Goal: Information Seeking & Learning: Check status

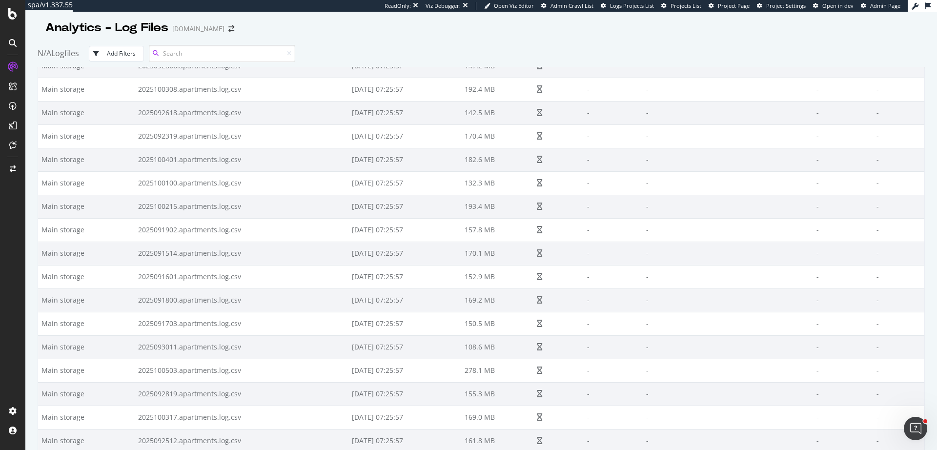
scroll to position [1251, 0]
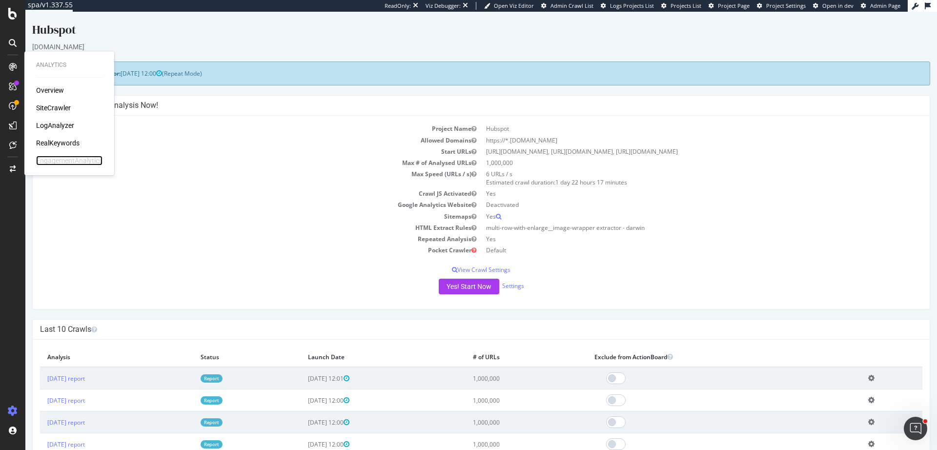
click at [64, 160] on div "EngagementAnalytics" at bounding box center [69, 161] width 66 height 10
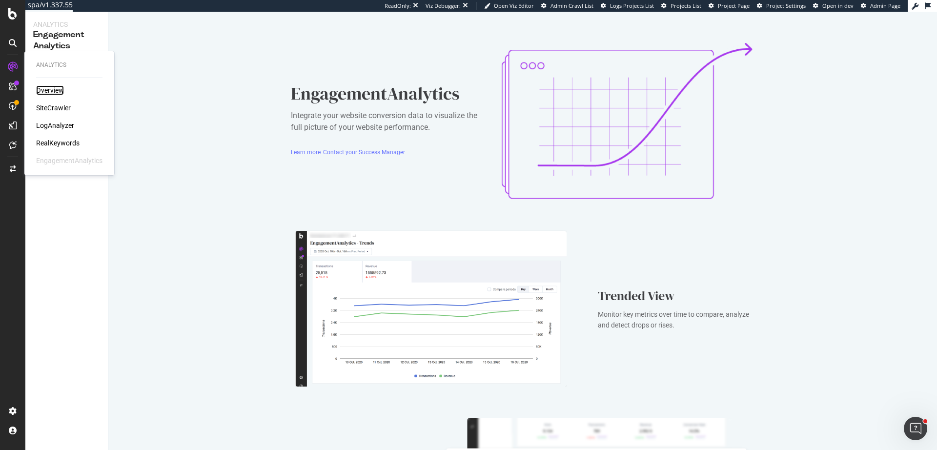
click at [54, 91] on div "Overview" at bounding box center [50, 90] width 28 height 10
